Goal: Share content

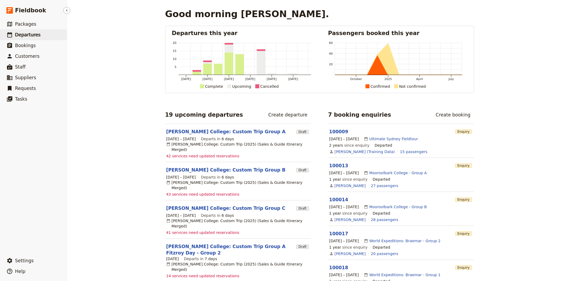
click at [30, 33] on span "Departures" at bounding box center [27, 34] width 25 height 5
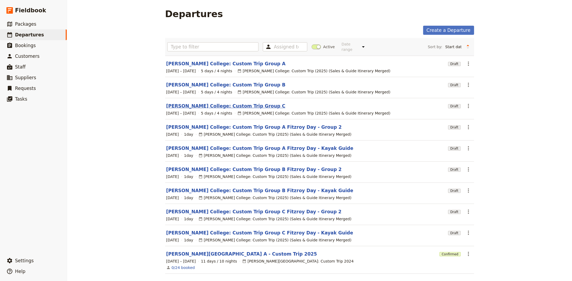
click at [214, 103] on link "[PERSON_NAME] College: Custom Trip Group C" at bounding box center [225, 106] width 119 height 6
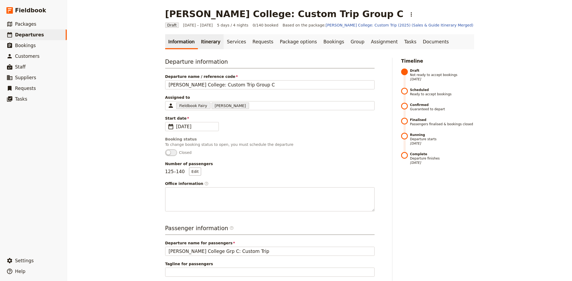
click at [207, 42] on link "Itinerary" at bounding box center [211, 41] width 26 height 15
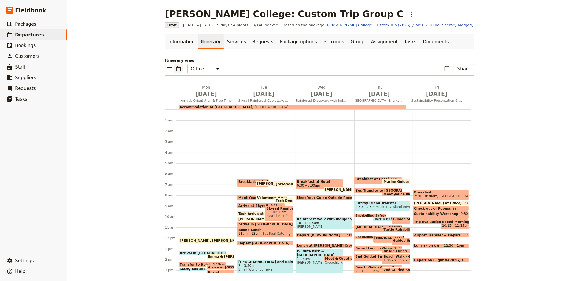
scroll to position [62, 0]
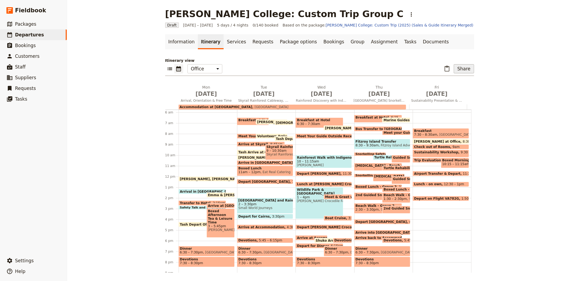
click at [465, 66] on button "Share" at bounding box center [463, 68] width 20 height 9
click at [140, 98] on div "[PERSON_NAME] College: Custom Trip Group C ​ Draft [DATE] – [DATE] 5 days / 4 n…" at bounding box center [319, 140] width 505 height 281
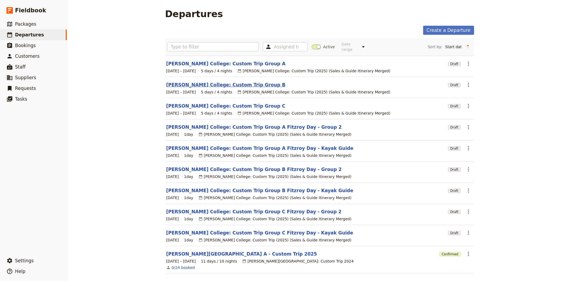
click at [217, 82] on link "[PERSON_NAME] College: Custom Trip Group B" at bounding box center [225, 85] width 119 height 6
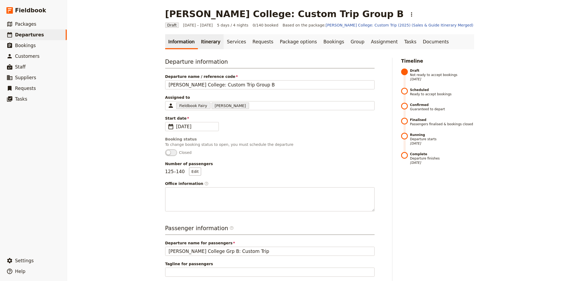
click at [199, 42] on link "Itinerary" at bounding box center [211, 41] width 26 height 15
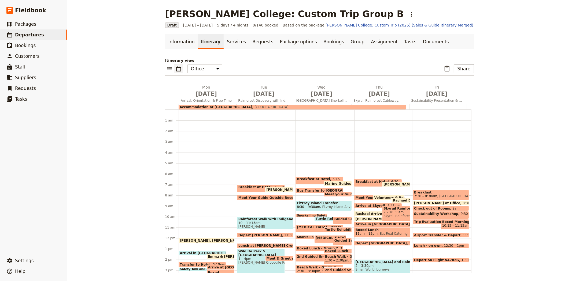
scroll to position [62, 0]
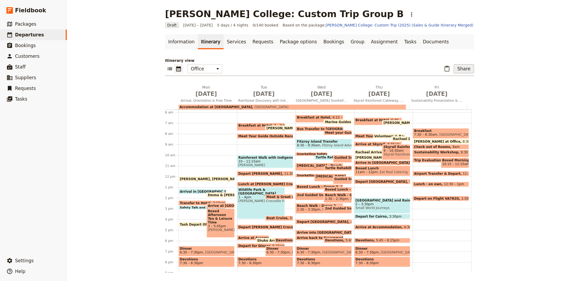
click at [464, 70] on button "Share" at bounding box center [463, 68] width 20 height 9
click at [451, 86] on span "Guide itinerary" at bounding box center [444, 87] width 28 height 5
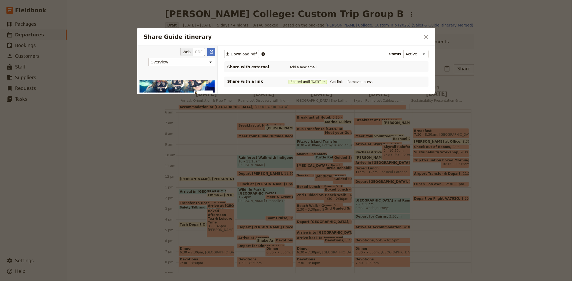
scroll to position [0, 0]
click at [201, 50] on button "PDF" at bounding box center [199, 52] width 12 height 8
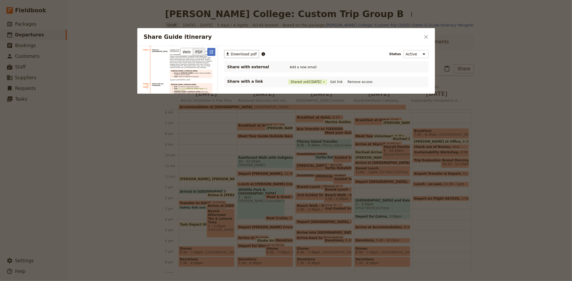
scroll to position [1072, 0]
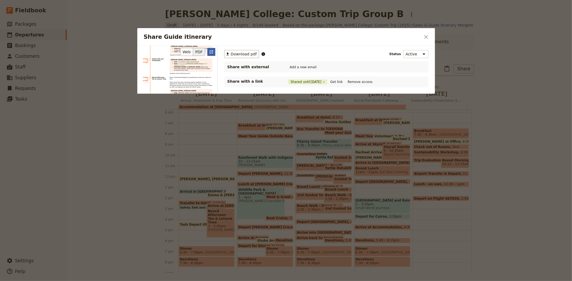
click at [212, 49] on button "​" at bounding box center [211, 52] width 8 height 8
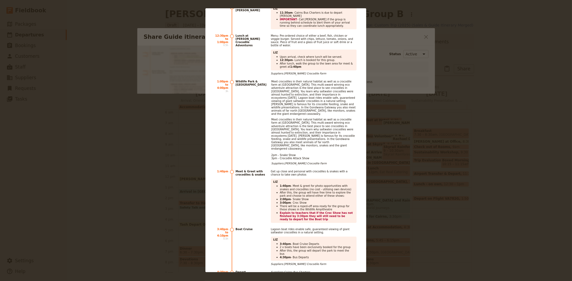
scroll to position [1727, 0]
click at [435, 178] on div "[PERSON_NAME] College Grp B: Custom Trip [DATE] – [DATE] 07 4054 6693 [EMAIL_AD…" at bounding box center [286, 140] width 572 height 281
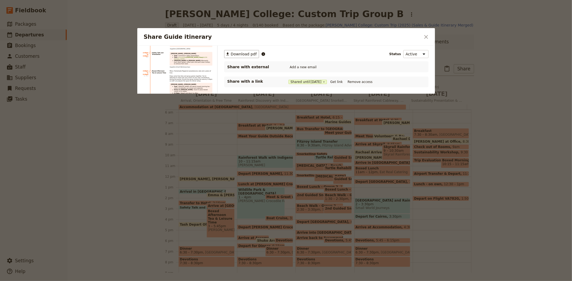
scroll to position [1089, 0]
click at [427, 39] on icon "Close dialog" at bounding box center [426, 37] width 6 height 6
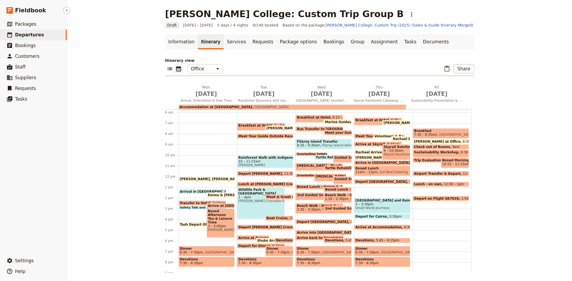
click at [30, 32] on span "Departures" at bounding box center [29, 34] width 29 height 5
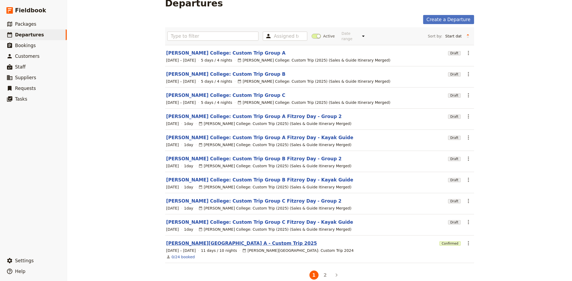
scroll to position [16, 0]
